Goal: Task Accomplishment & Management: Complete application form

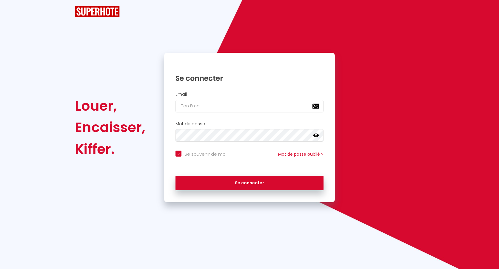
checkbox input "true"
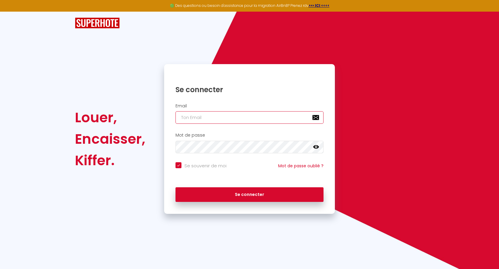
click at [209, 118] on input "email" at bounding box center [249, 117] width 148 height 13
type input "i"
checkbox input "true"
type input "io"
checkbox input "true"
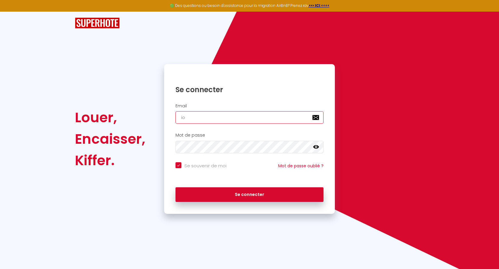
type input "ior"
checkbox input "true"
type input "iora"
checkbox input "true"
type input "ioran"
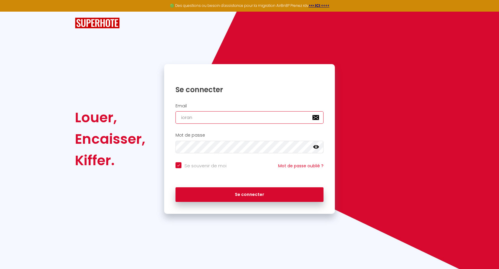
checkbox input "true"
type input "iorana"
checkbox input "true"
type input "iorana3"
checkbox input "true"
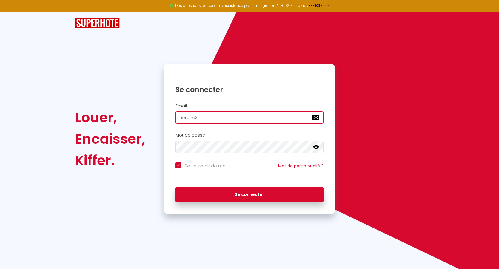
type input "iorana33"
checkbox input "true"
type input "iorana33@"
checkbox input "true"
type input "iorana33@i"
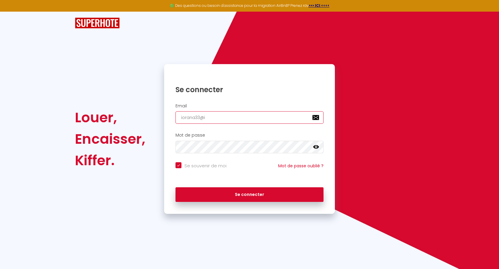
checkbox input "true"
type input "iorana33@in"
checkbox input "true"
type input "iorana33@int"
checkbox input "true"
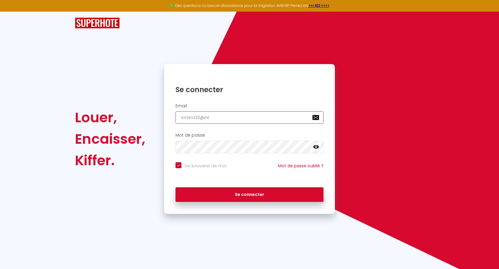
type input "iorana33@intr"
checkbox input "true"
type input "iorana33@int"
checkbox input "true"
type input "iorana33@in"
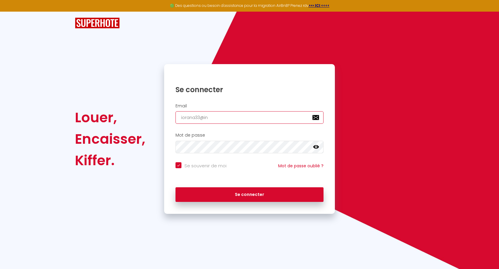
checkbox input "true"
type input "iorana33@i"
checkbox input "true"
type input "iorana33@"
checkbox input "true"
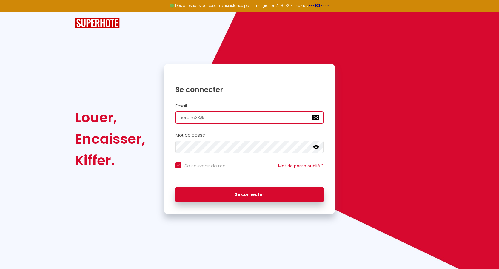
type input "iorana33"
checkbox input "true"
type input "iorana33@"
checkbox input "true"
type input "iorana33@h"
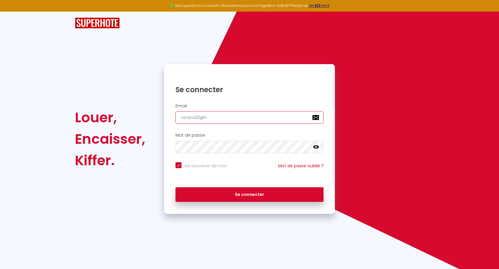
checkbox input "true"
type input "iorana33@ho"
checkbox input "true"
type input "iorana33@hot"
checkbox input "true"
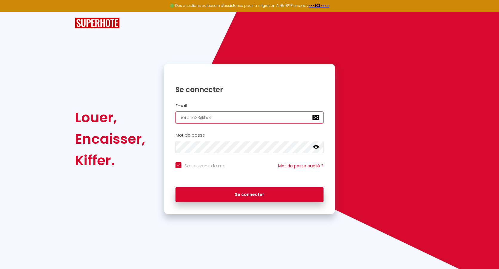
type input "iorana33@hotm"
checkbox input "true"
type input "iorana33@hotma"
checkbox input "true"
type input "iorana33@hotmai"
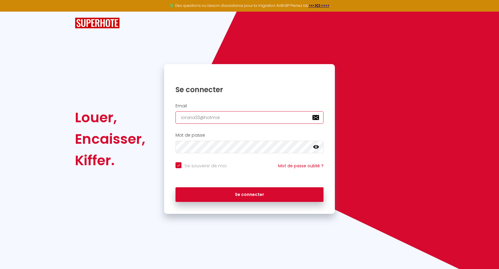
checkbox input "true"
type input "[EMAIL_ADDRESS]"
checkbox input "true"
type input "[EMAIL_ADDRESS]."
checkbox input "true"
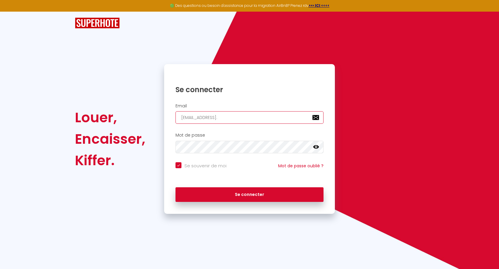
type input "iorana33@hotmail.f"
checkbox input "true"
type input "[EMAIL_ADDRESS][DOMAIN_NAME]"
checkbox input "true"
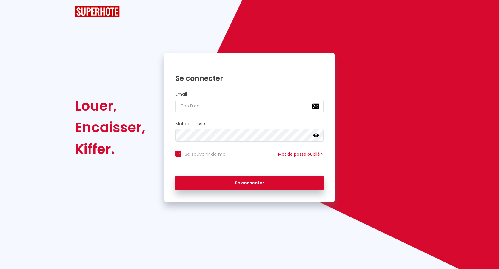
checkbox input "true"
